Goal: Task Accomplishment & Management: Manage account settings

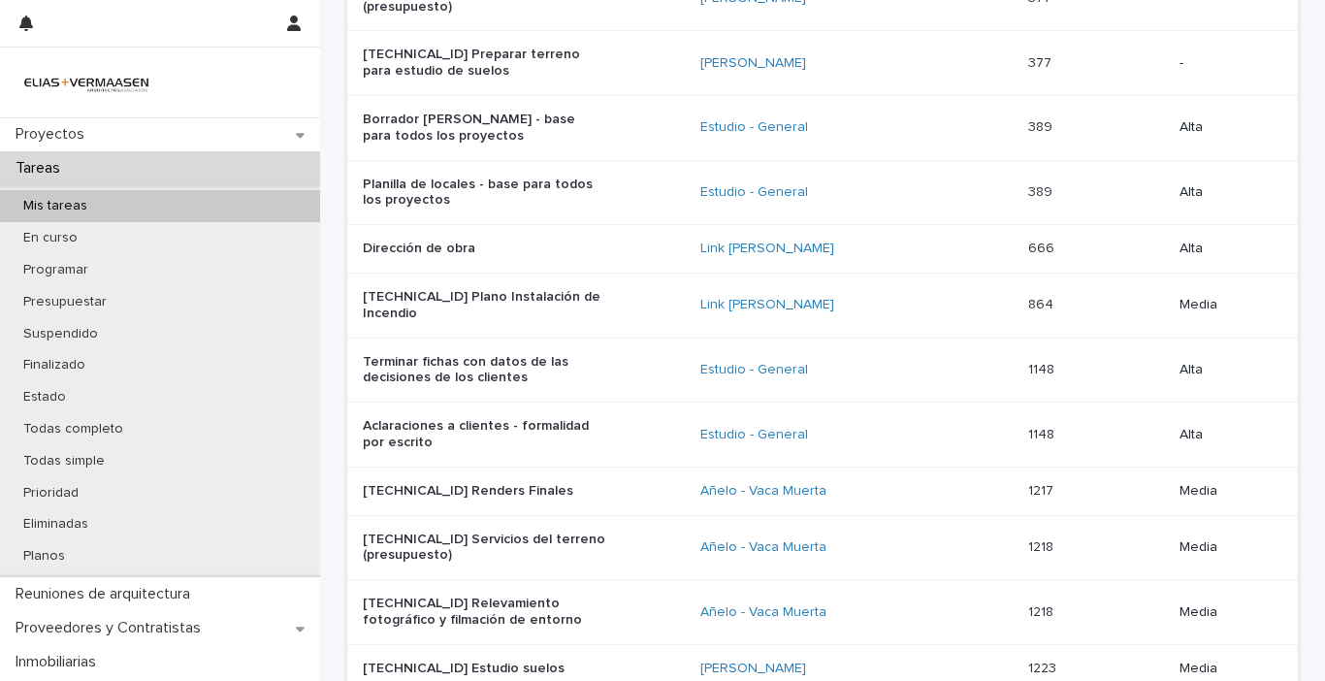
scroll to position [485, 0]
click at [812, 295] on link "Link [PERSON_NAME]" at bounding box center [767, 303] width 134 height 16
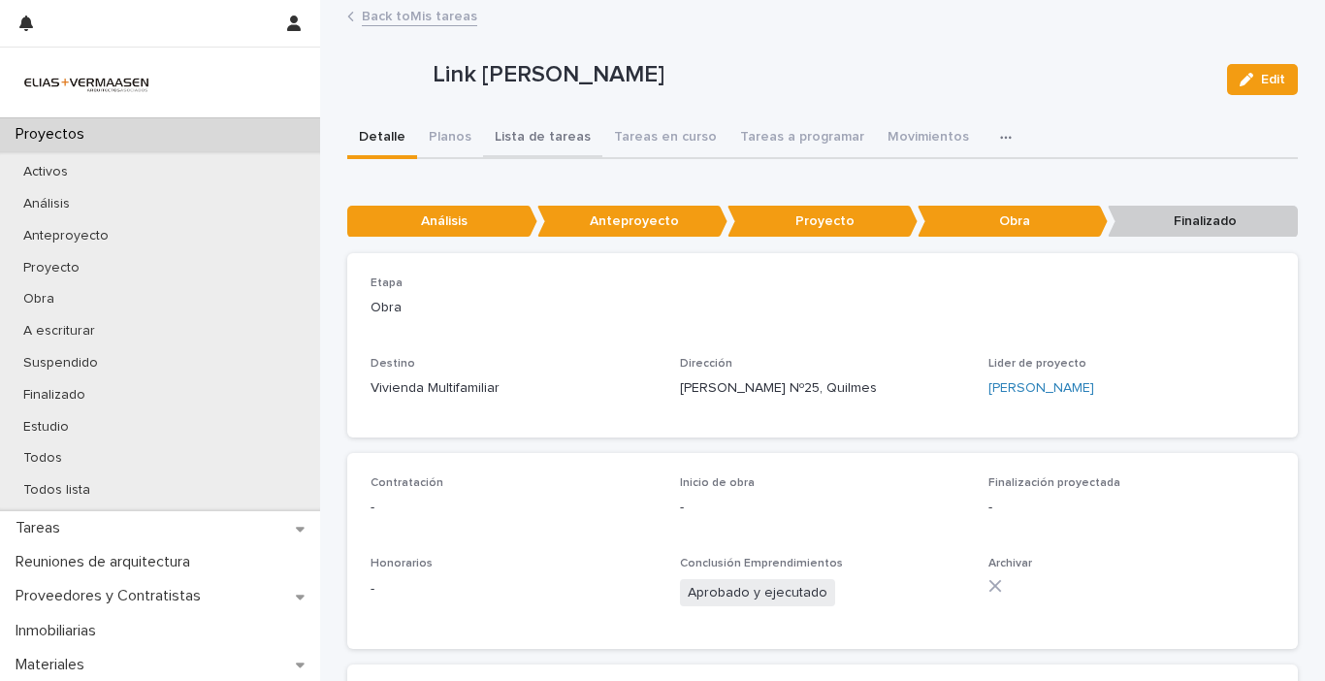
click at [553, 134] on button "Lista de tareas" at bounding box center [542, 138] width 119 height 41
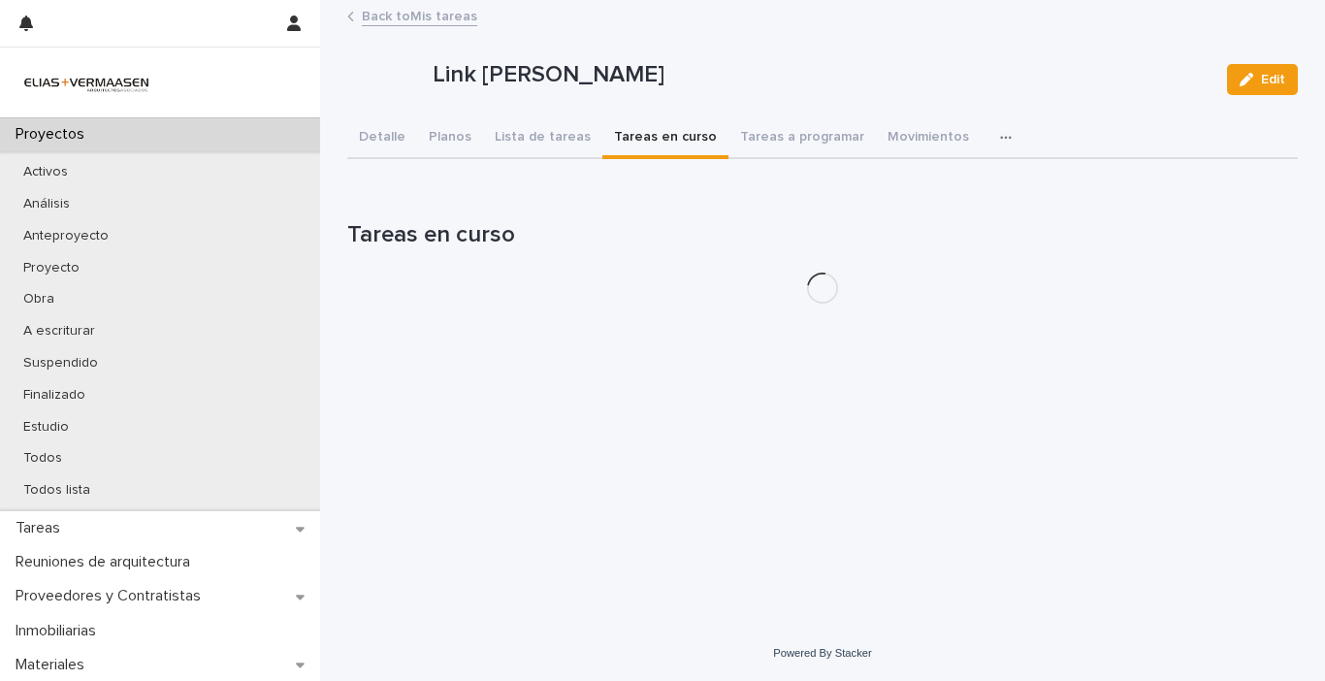
click at [662, 140] on button "Tareas en curso" at bounding box center [665, 138] width 126 height 41
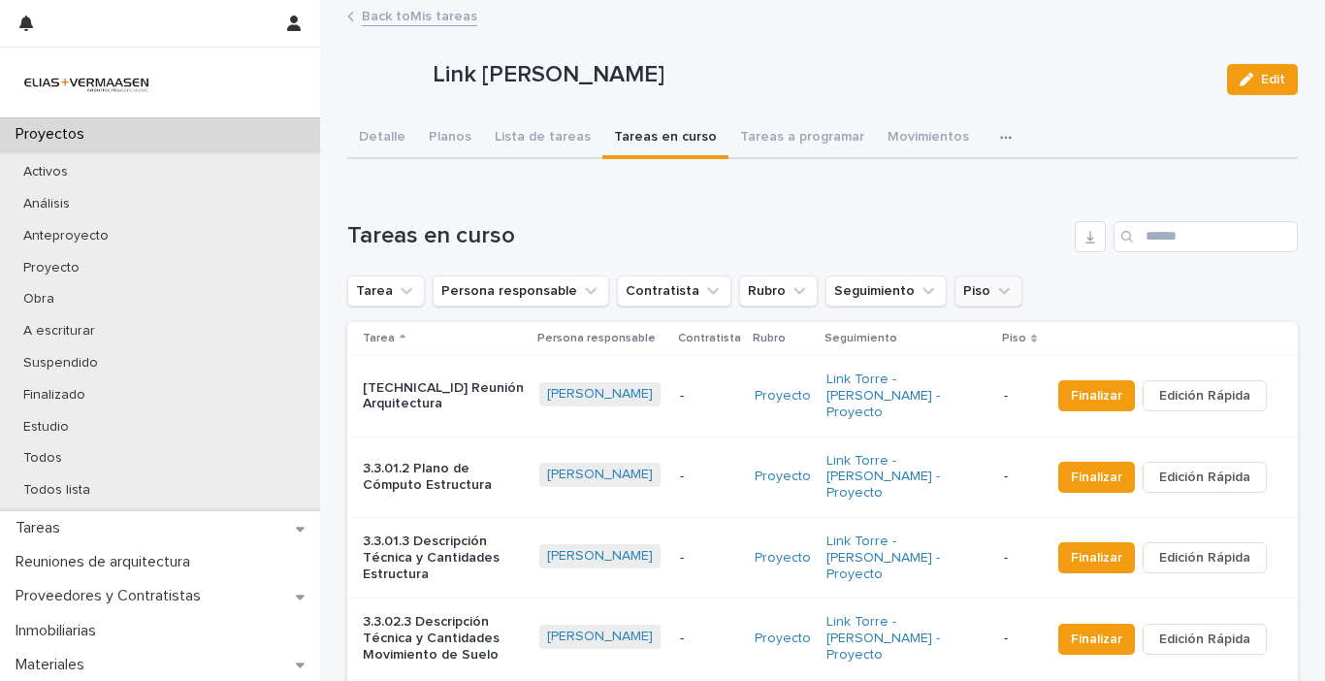
click at [994, 292] on icon "Piso" at bounding box center [1003, 290] width 19 height 19
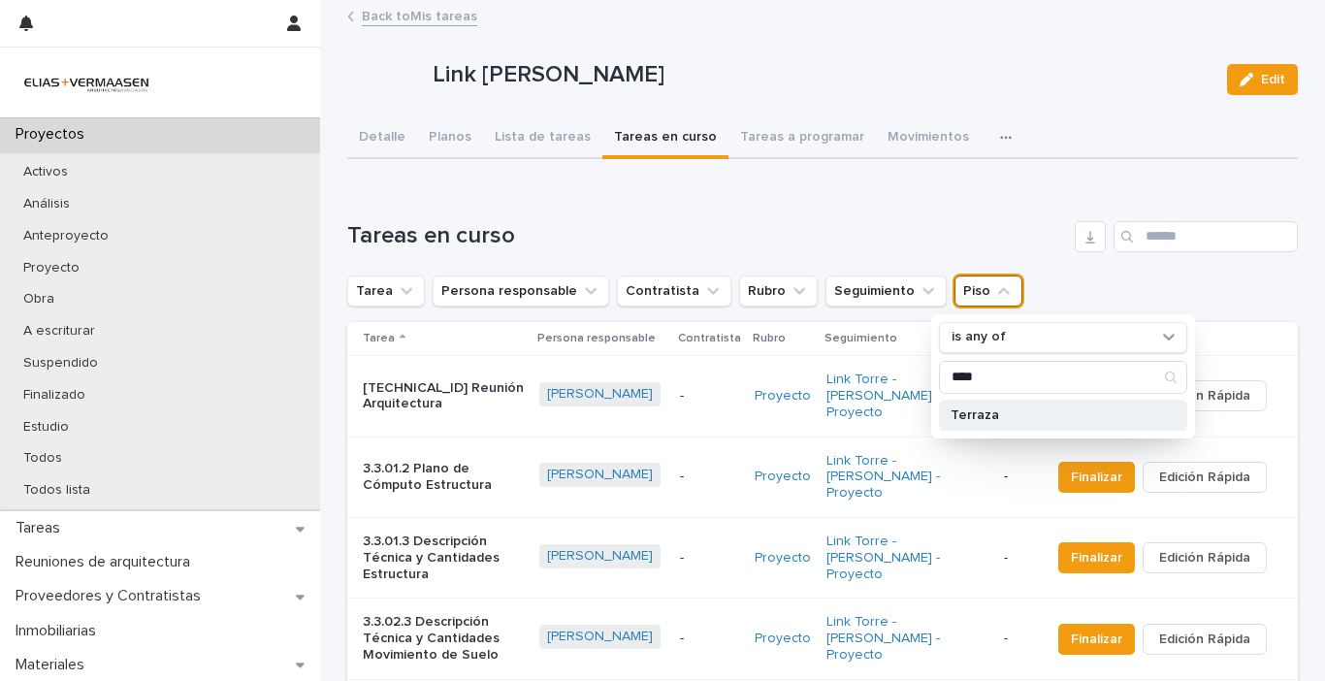
type input "****"
click at [967, 414] on p "Terraza" at bounding box center [1053, 415] width 206 height 14
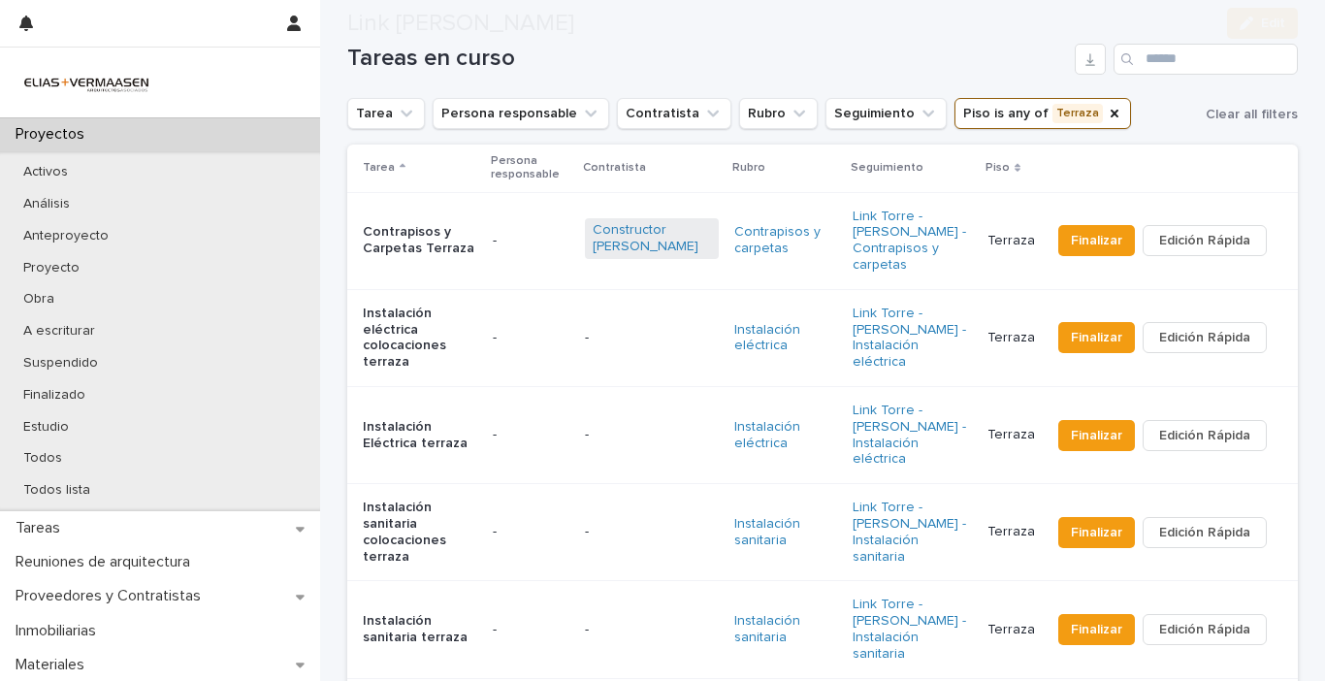
scroll to position [291, 0]
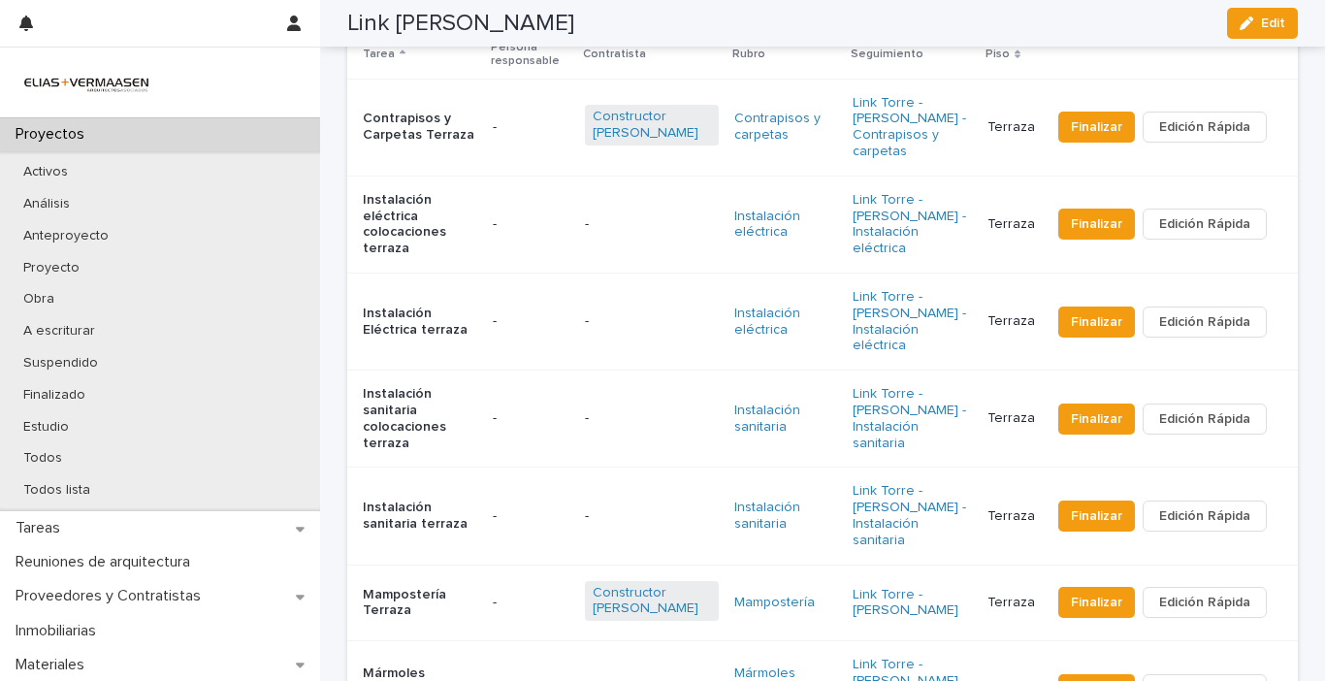
click at [422, 217] on p "Instalación eléctrica colocaciones terraza" at bounding box center [420, 224] width 114 height 65
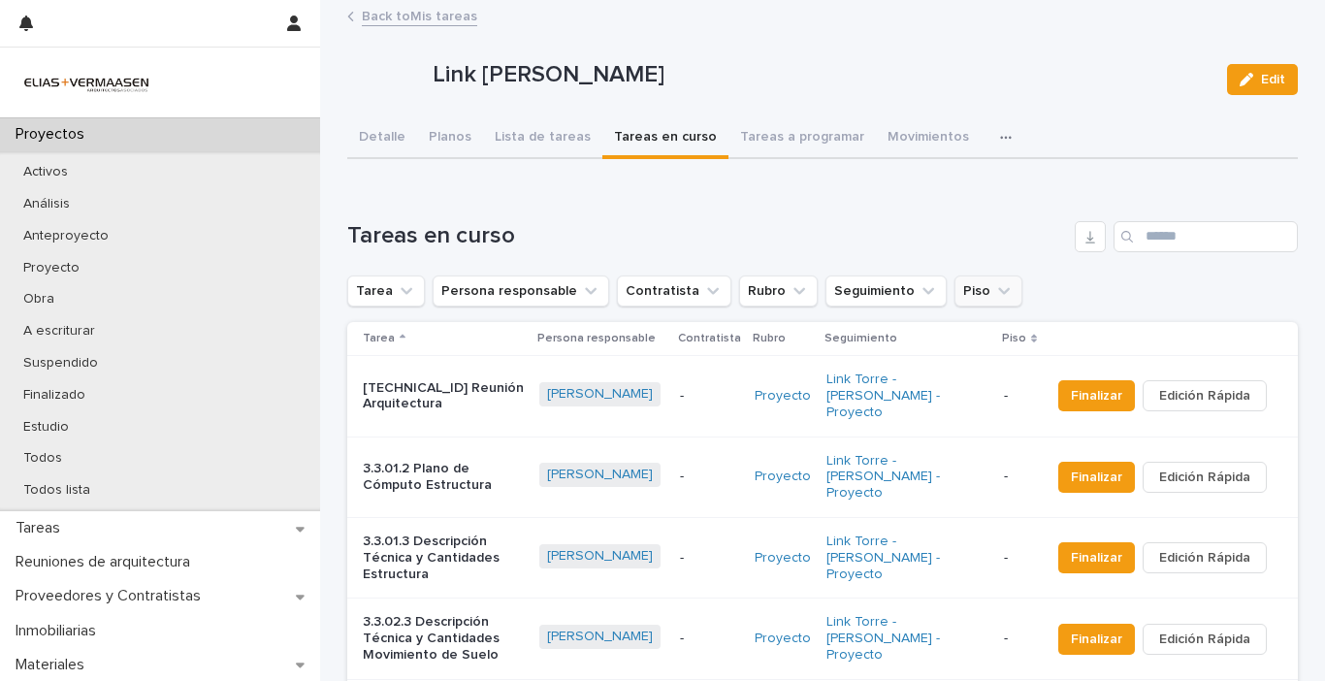
click at [981, 291] on button "Piso" at bounding box center [988, 290] width 68 height 31
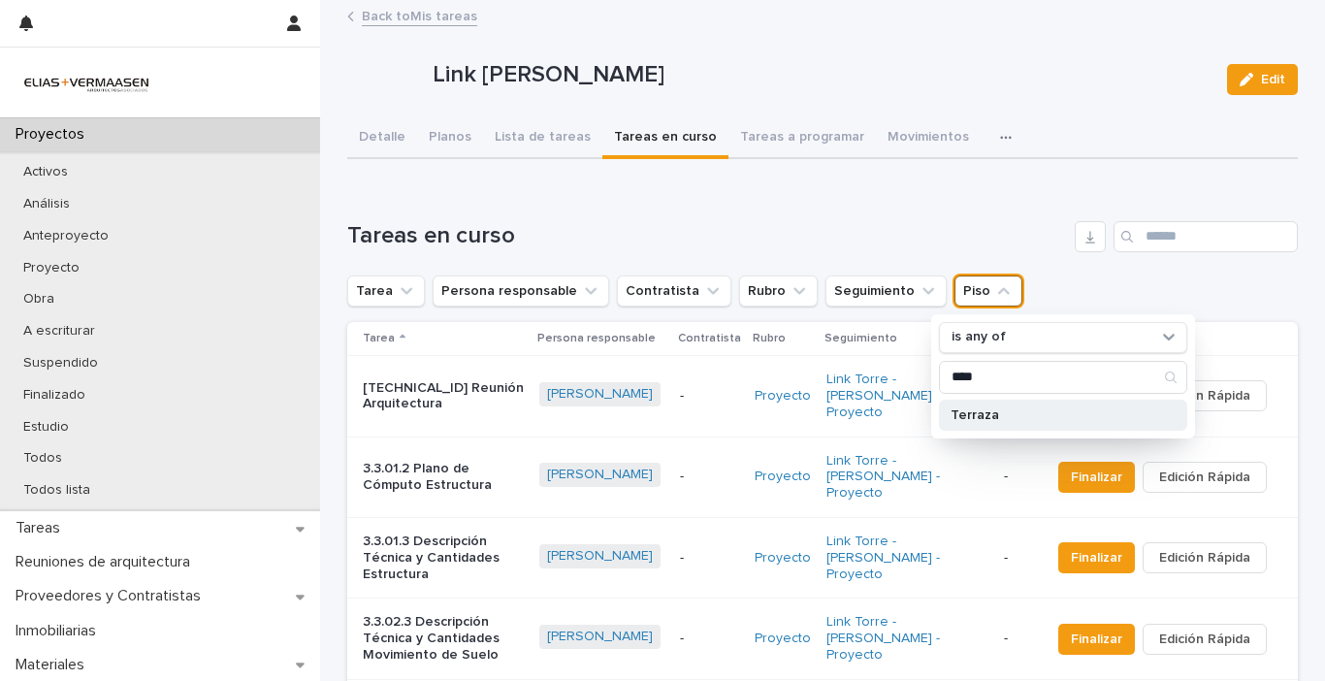
type input "****"
click at [972, 411] on p "Terraza" at bounding box center [1053, 415] width 206 height 14
